Goal: Task Accomplishment & Management: Manage account settings

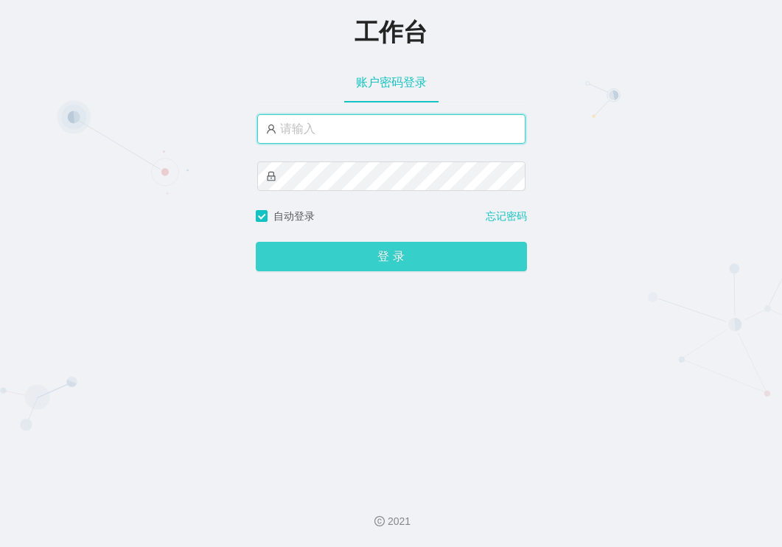
type input "admin"
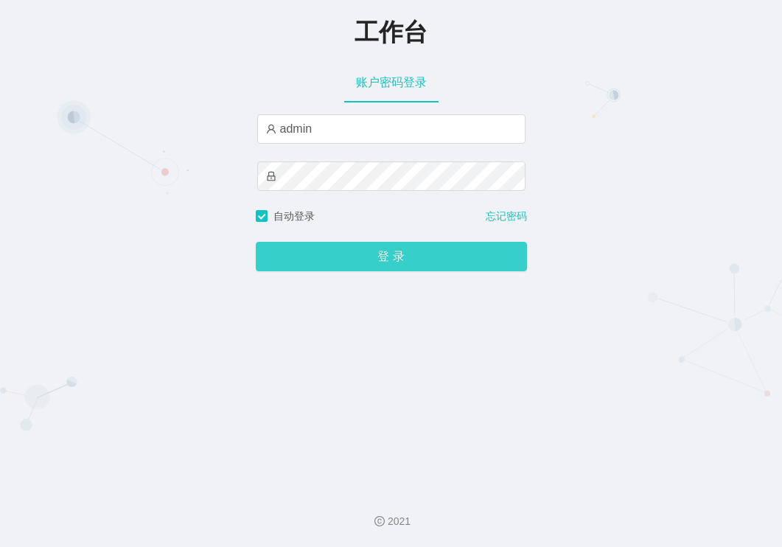
click at [365, 256] on button "登 录" at bounding box center [391, 256] width 271 height 29
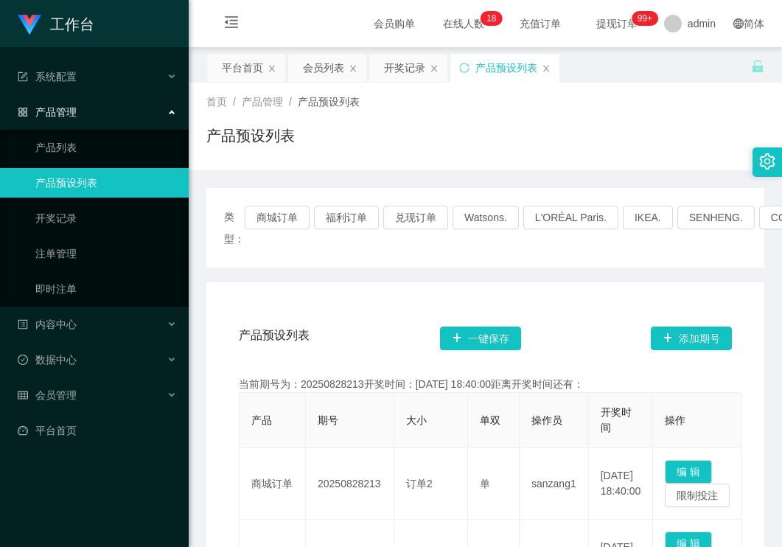
scroll to position [256, 0]
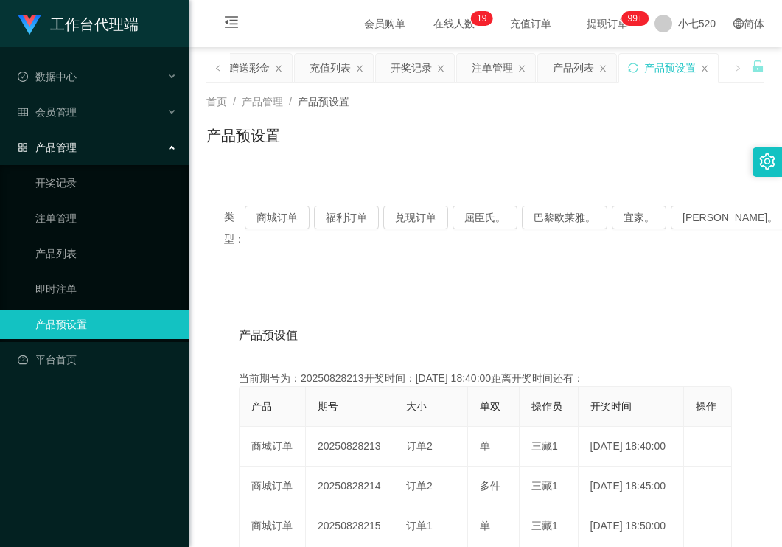
scroll to position [147, 0]
